Goal: Information Seeking & Learning: Learn about a topic

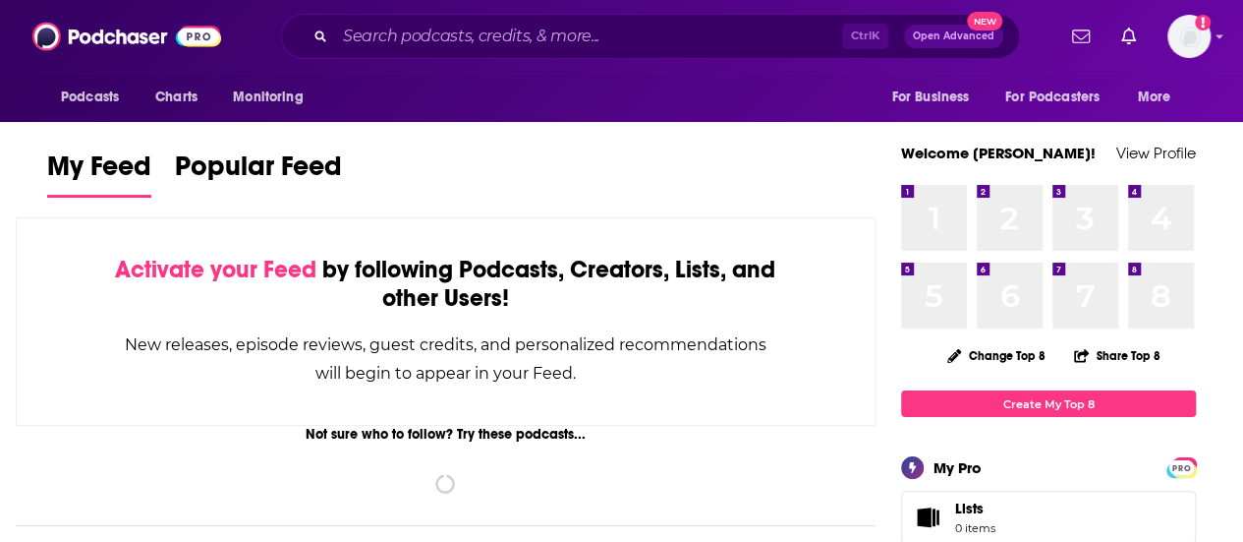
click at [600, 44] on input "Search podcasts, credits, & more..." at bounding box center [588, 36] width 507 height 31
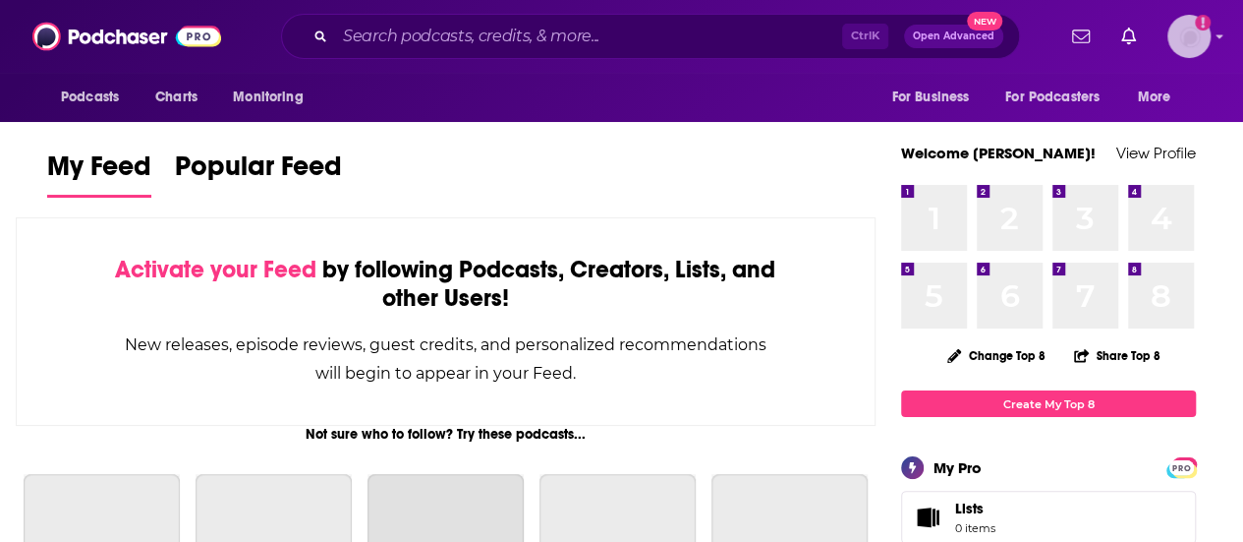
click at [1207, 16] on img "Logged in as ShannonHennessey" at bounding box center [1189, 36] width 43 height 43
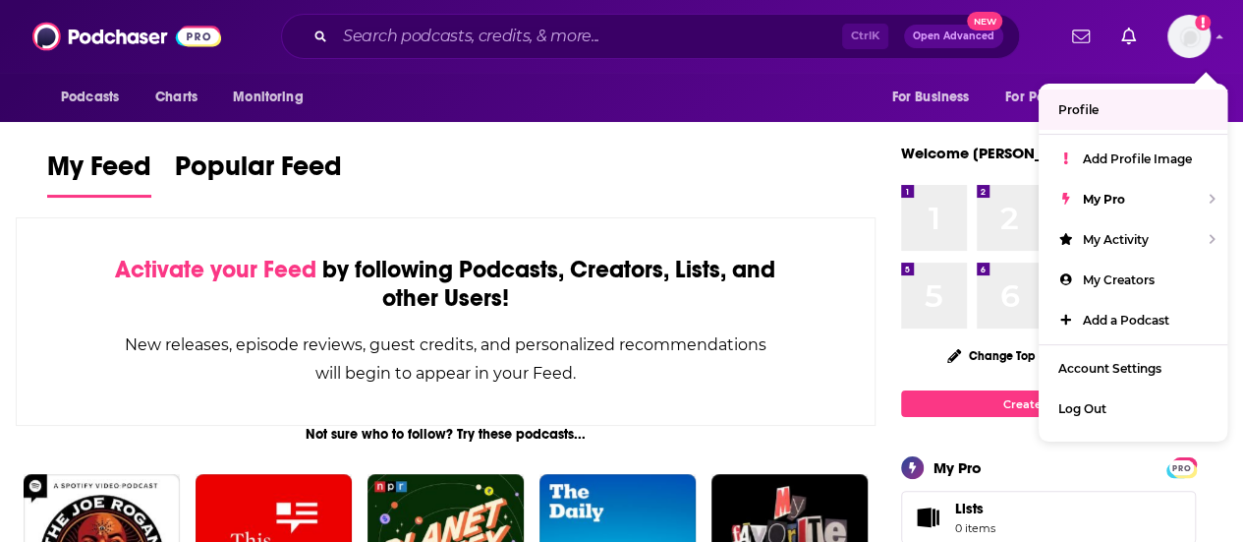
click at [727, 21] on div "Ctrl K Open Advanced New" at bounding box center [650, 36] width 739 height 45
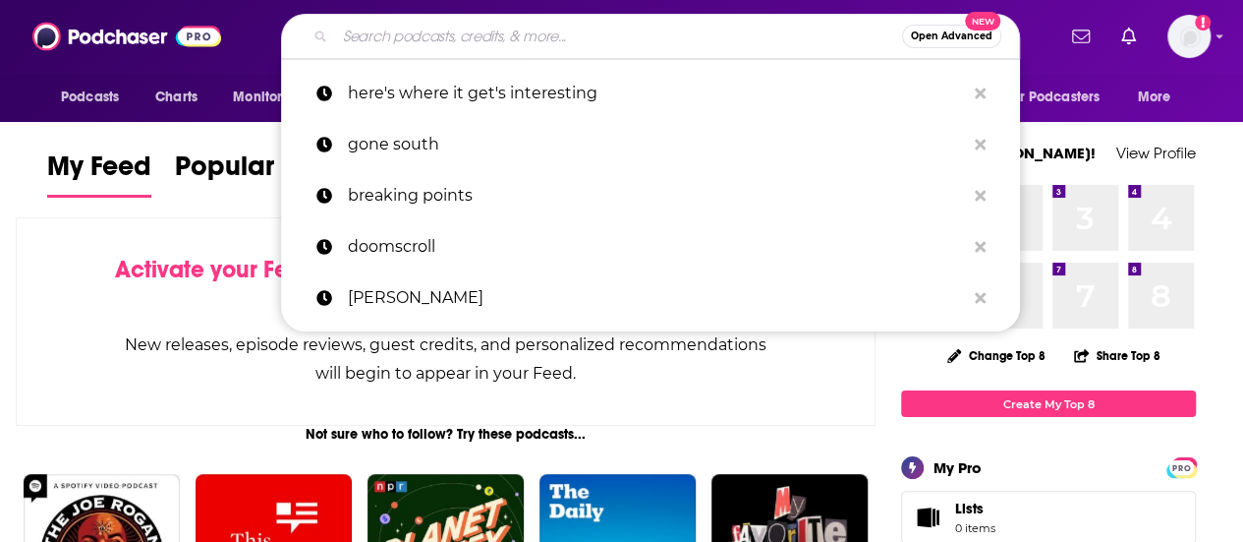
click at [489, 41] on input "Search podcasts, credits, & more..." at bounding box center [618, 36] width 567 height 31
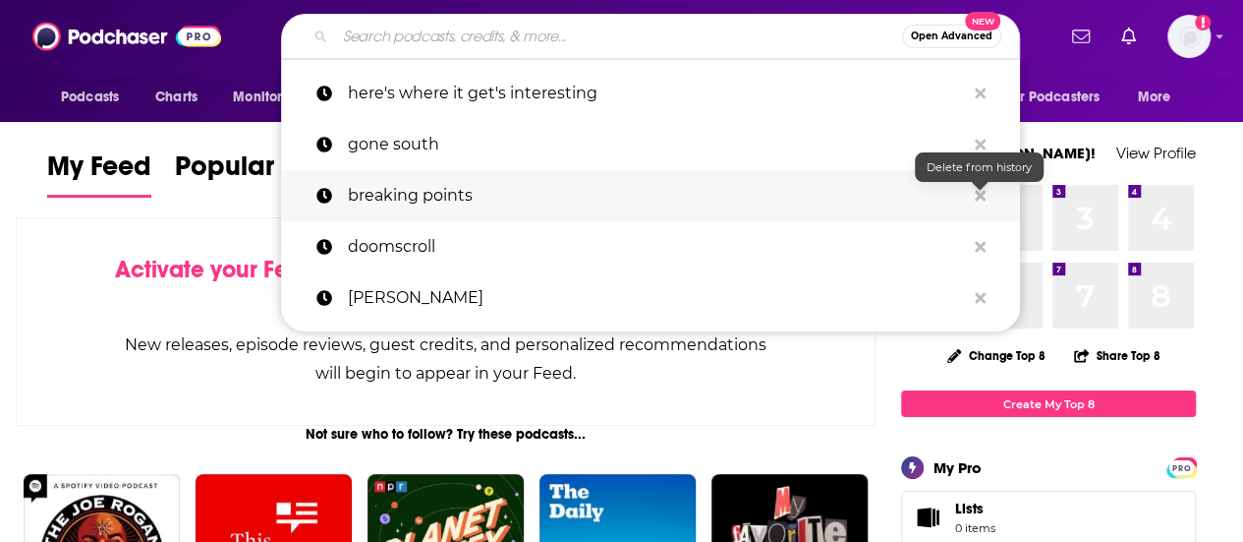
click at [975, 189] on icon "Search podcasts, credits, & more..." at bounding box center [980, 196] width 11 height 16
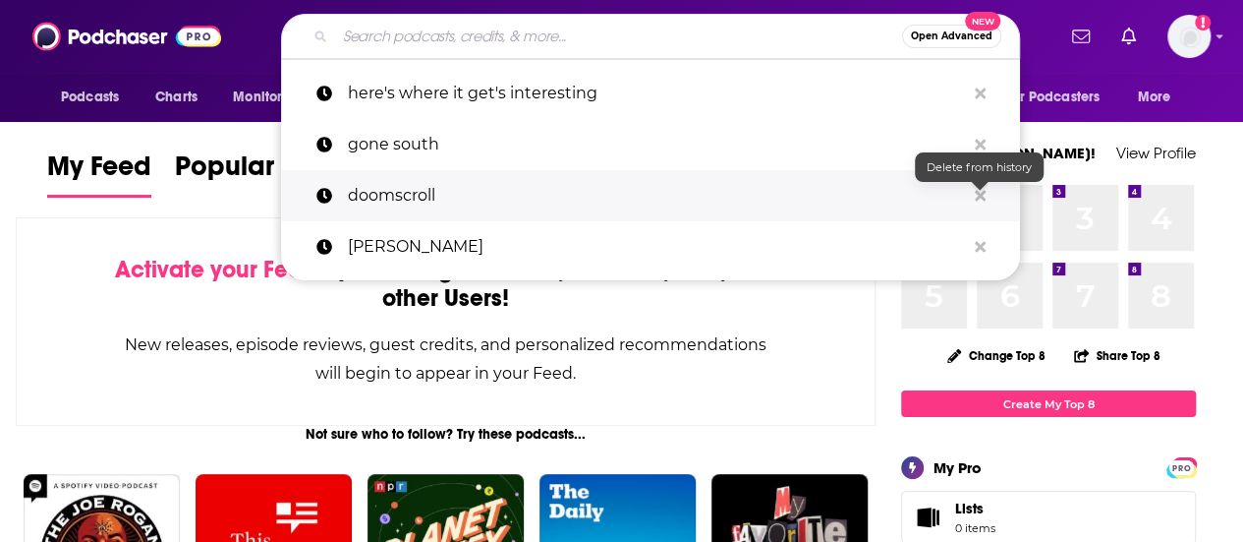
click at [975, 189] on icon "Search podcasts, credits, & more..." at bounding box center [980, 196] width 11 height 16
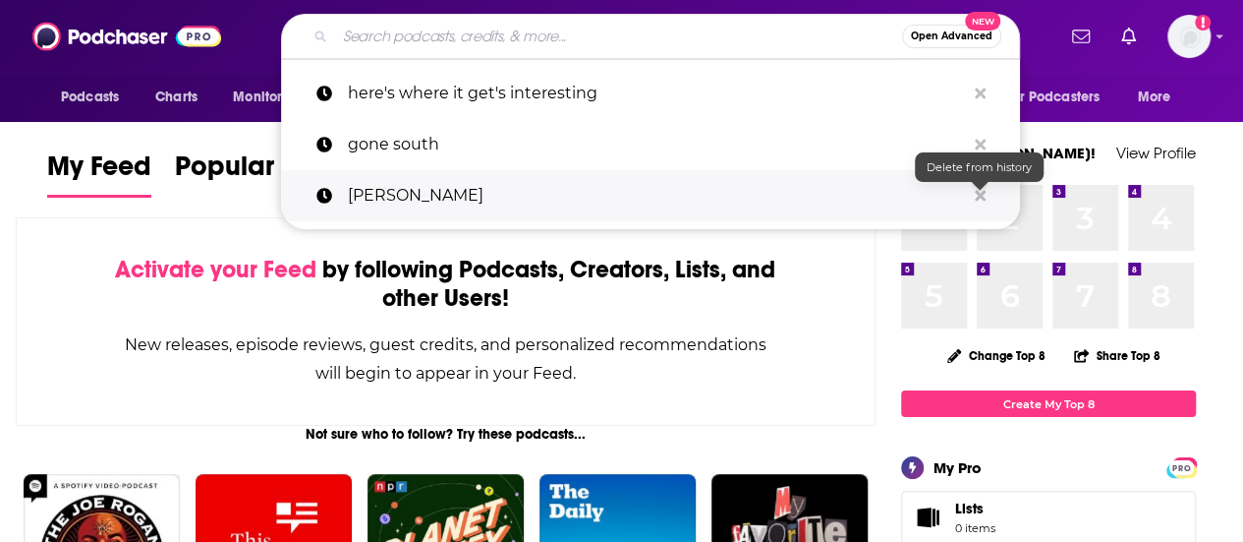
click at [975, 189] on icon "Search podcasts, credits, & more..." at bounding box center [980, 196] width 11 height 16
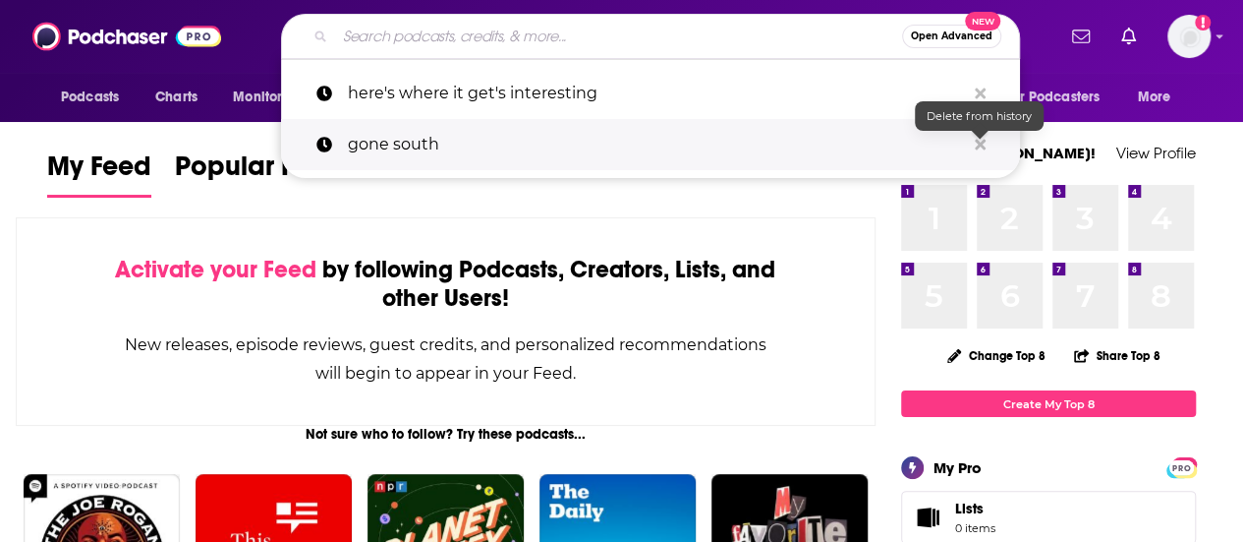
click at [979, 140] on icon "Search podcasts, credits, & more..." at bounding box center [980, 145] width 11 height 16
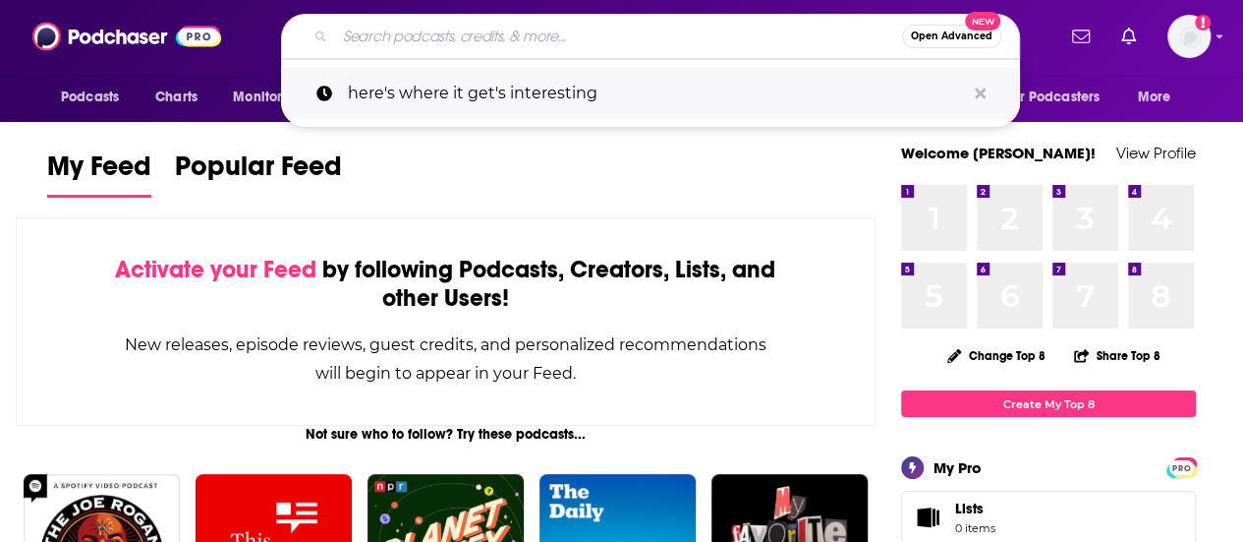
click at [989, 91] on button "Search podcasts, credits, & more..." at bounding box center [980, 94] width 30 height 36
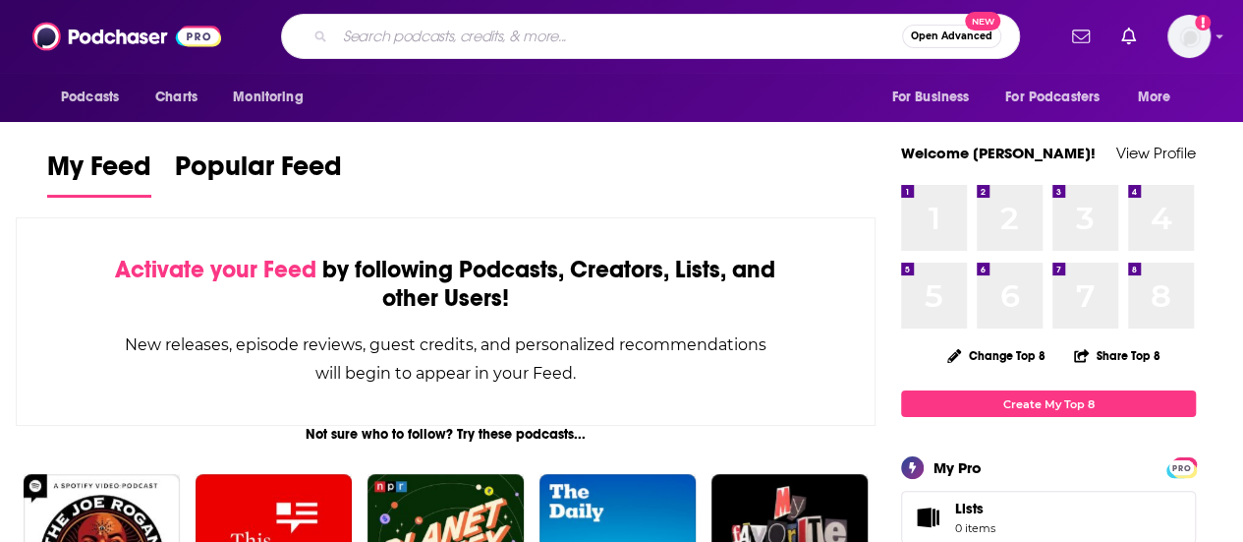
click at [617, 40] on input "Search podcasts, credits, & more..." at bounding box center [618, 36] width 567 height 31
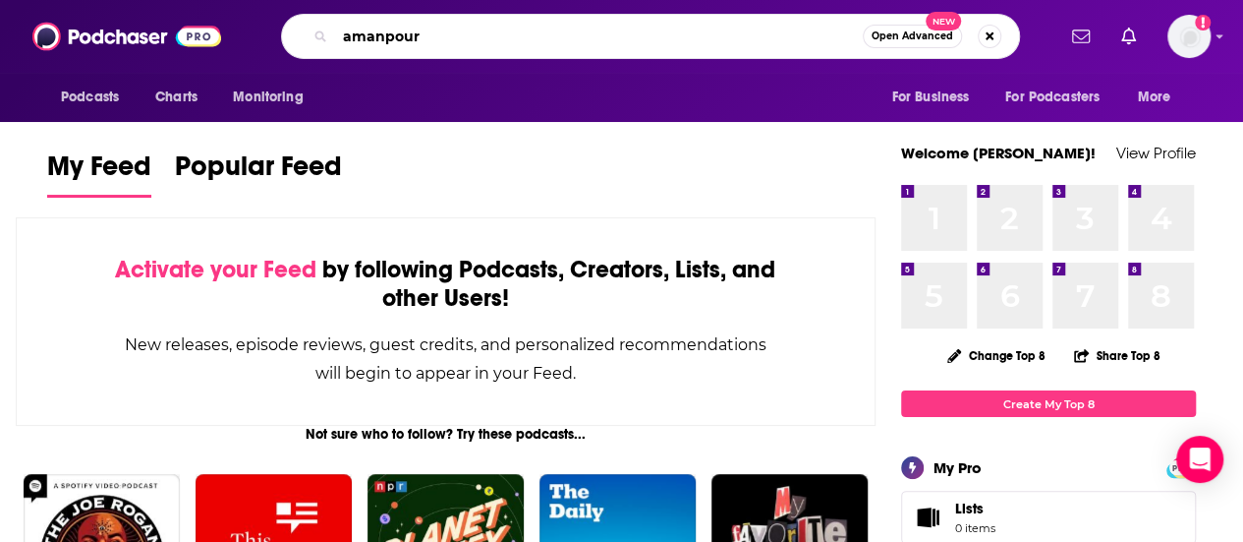
type input "amanpour"
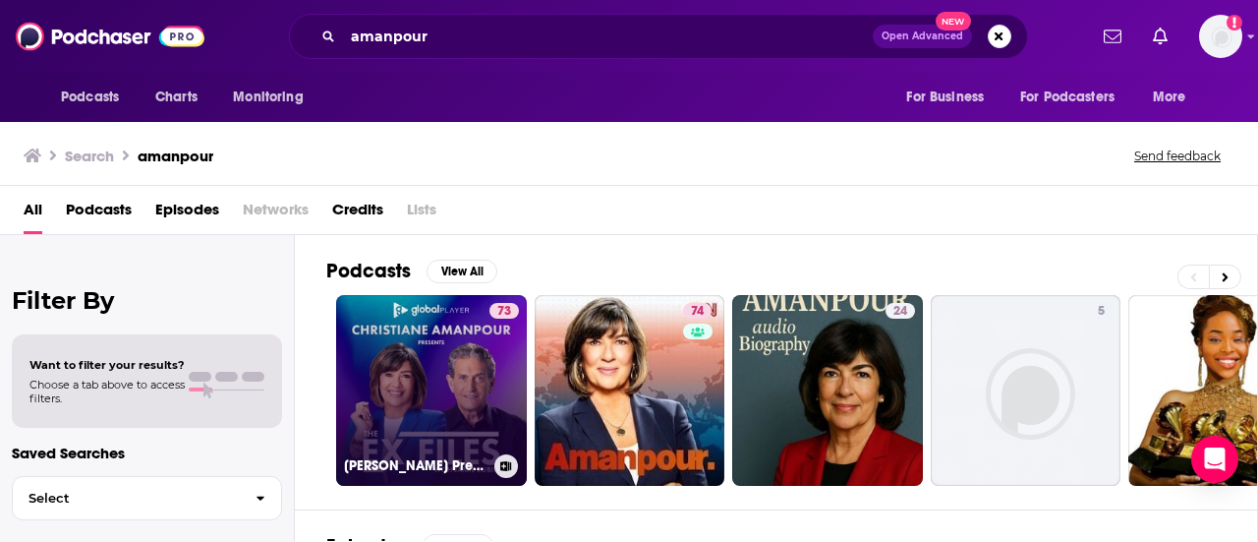
click at [411, 360] on link "73 [PERSON_NAME] Presents: The Ex Files" at bounding box center [431, 390] width 191 height 191
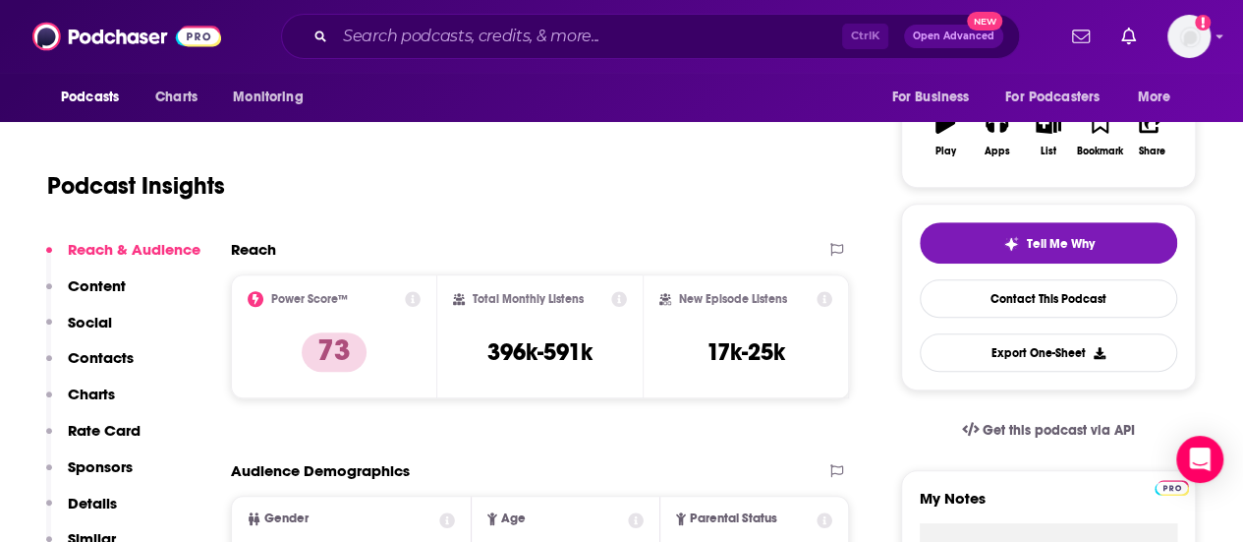
scroll to position [98, 0]
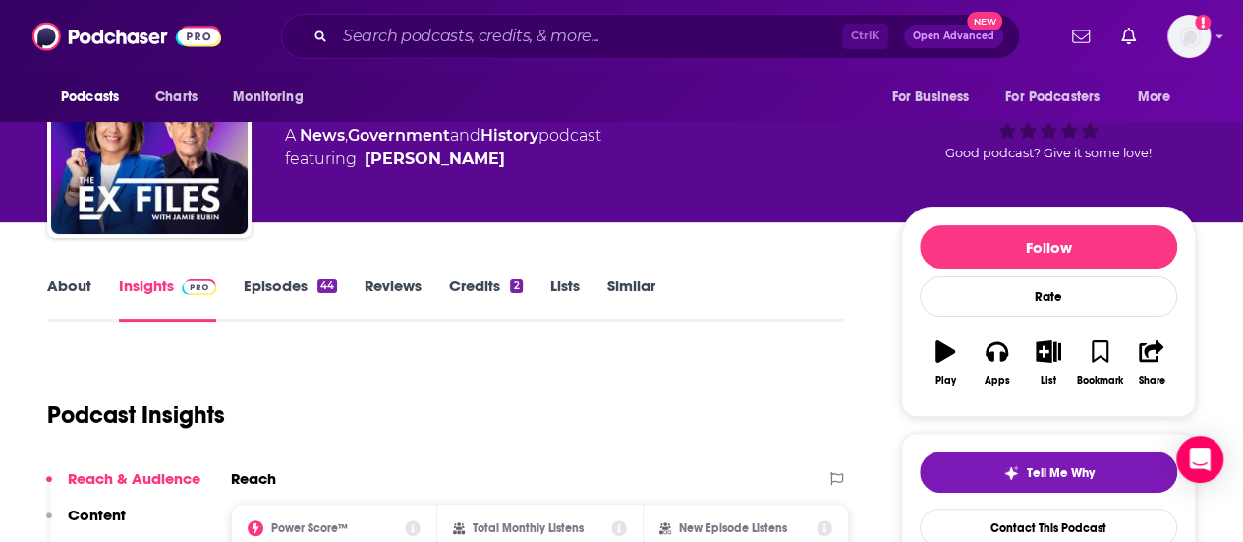
click at [82, 283] on link "About" at bounding box center [69, 298] width 44 height 45
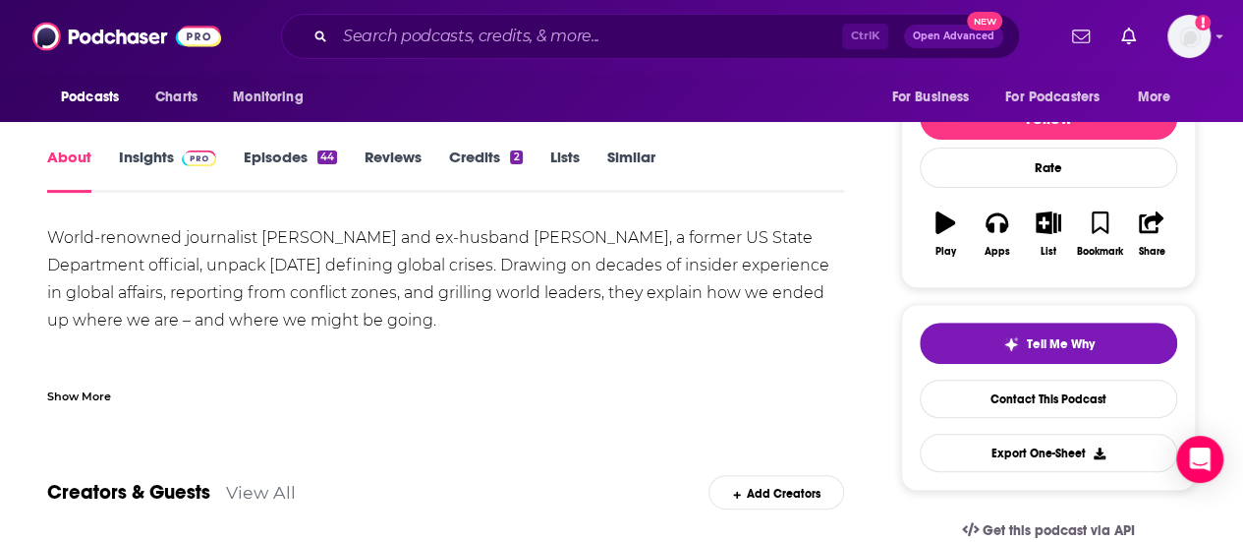
scroll to position [197, 0]
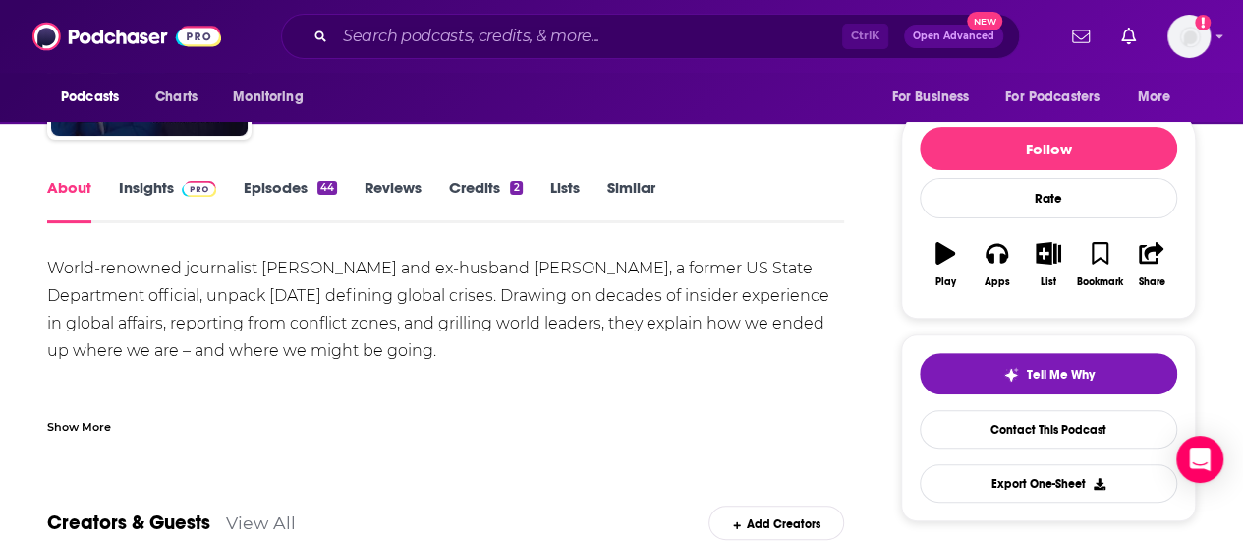
click at [147, 180] on link "Insights" at bounding box center [167, 200] width 97 height 45
